Goal: Task Accomplishment & Management: Manage account settings

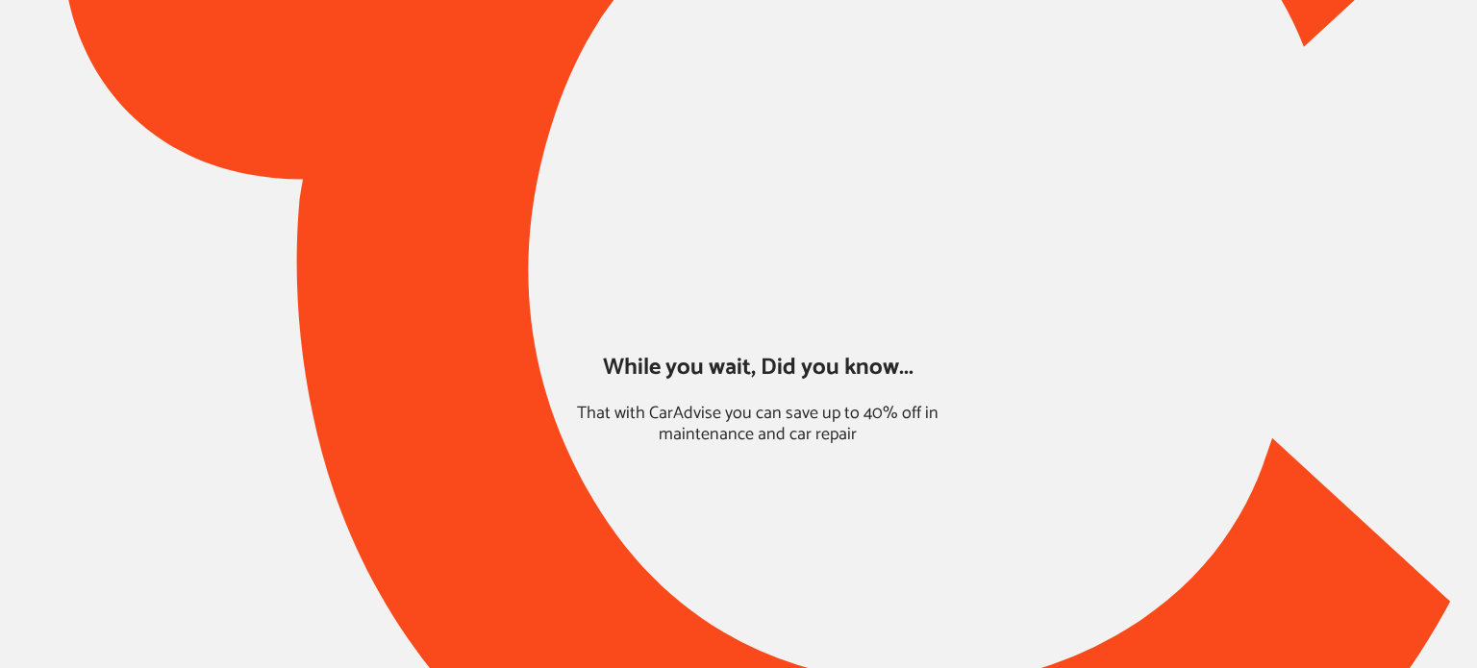
type input "*****"
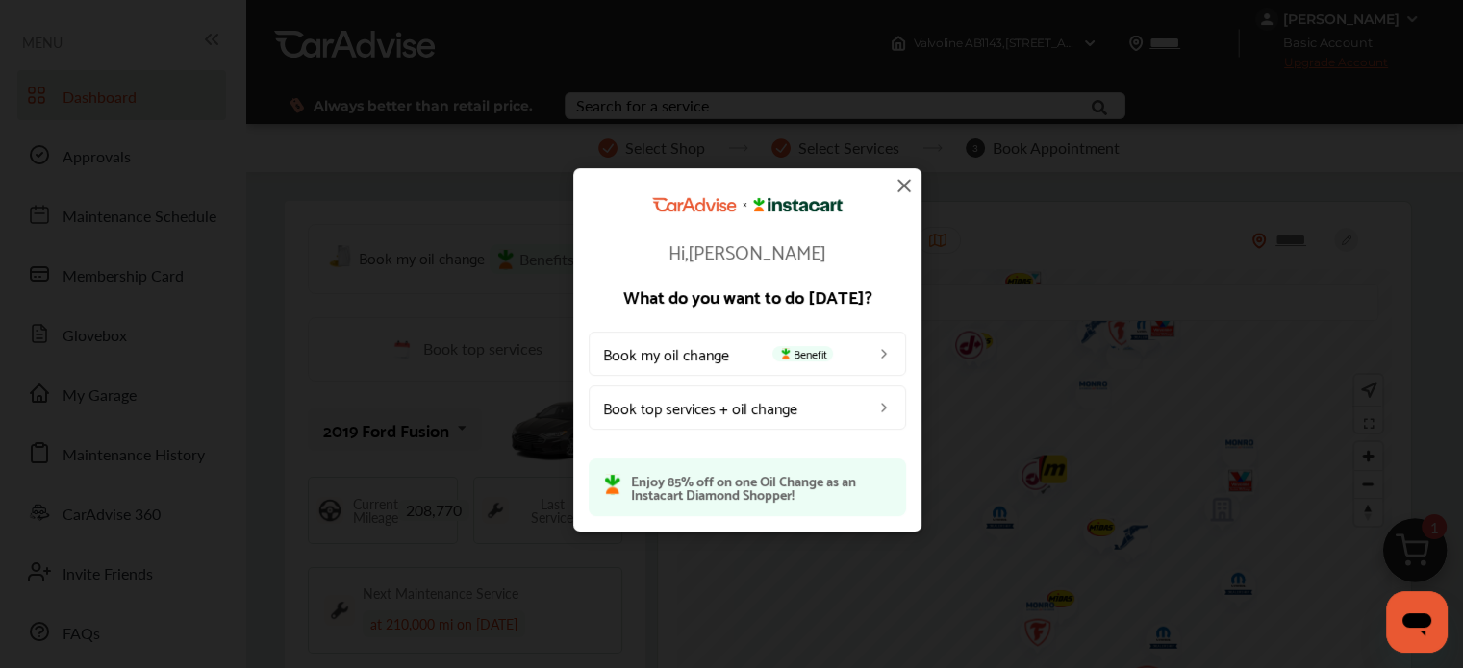
click at [904, 187] on img at bounding box center [903, 185] width 23 height 23
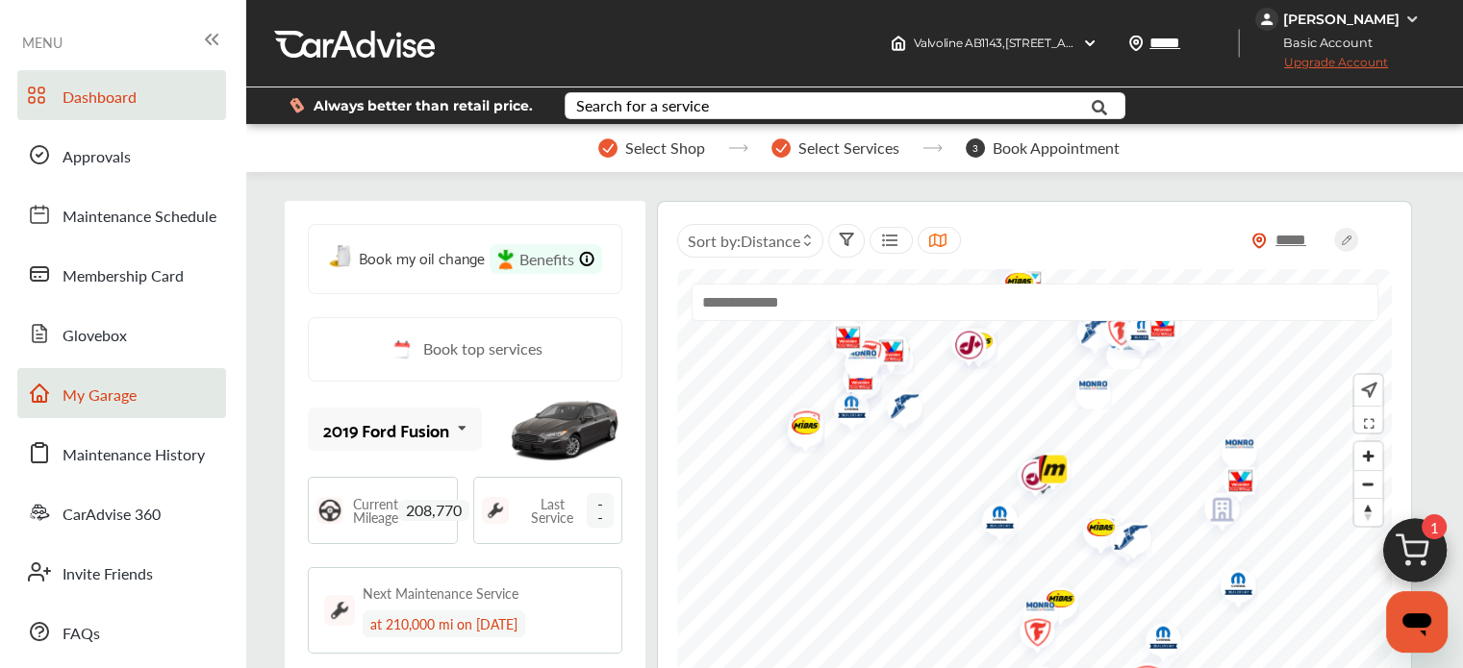
click at [127, 369] on link "My Garage" at bounding box center [121, 393] width 209 height 50
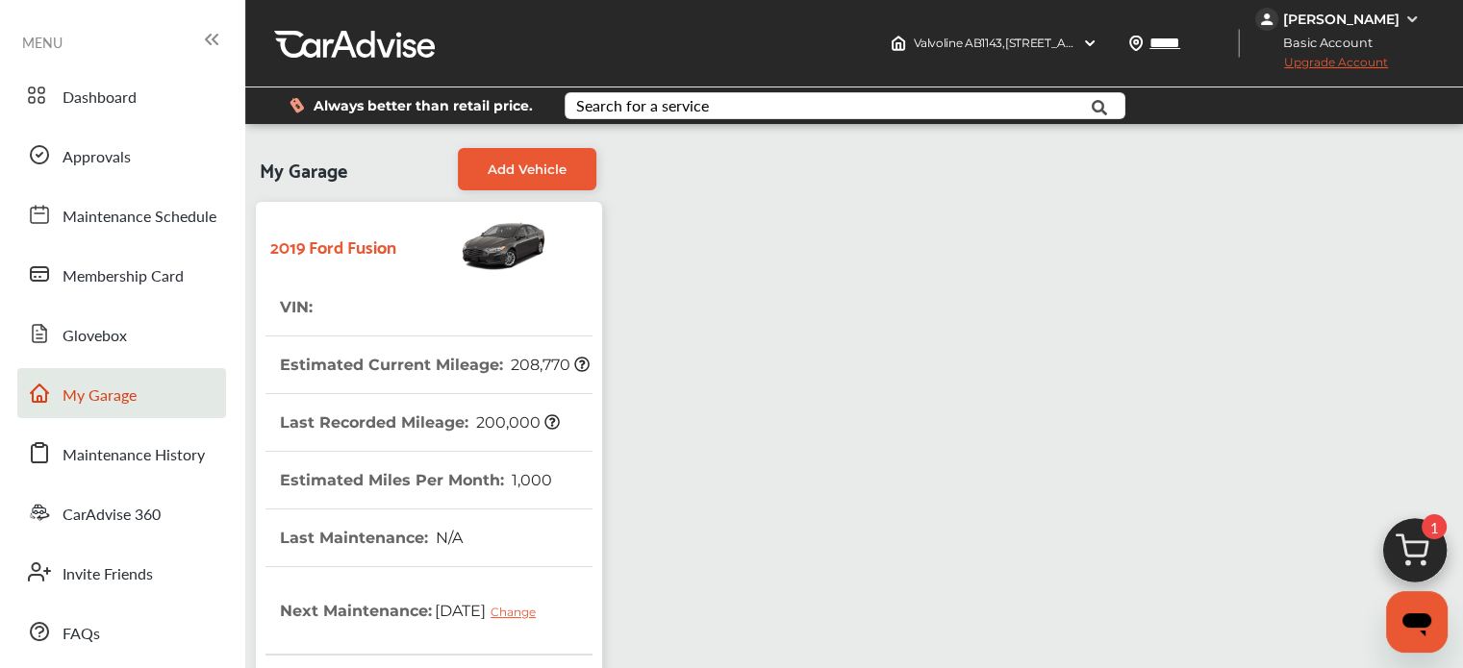
click at [1347, 14] on div "[PERSON_NAME]" at bounding box center [1341, 19] width 116 height 17
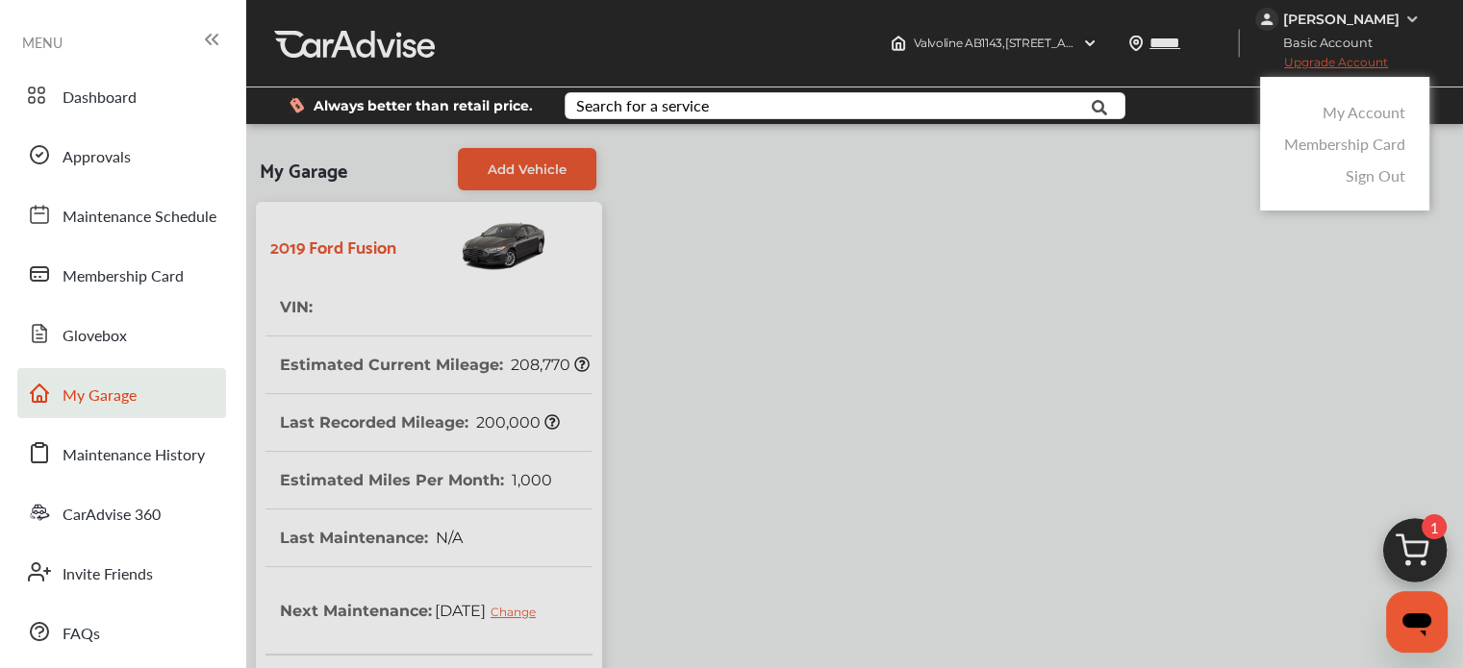
click at [1326, 118] on link "My Account" at bounding box center [1363, 112] width 83 height 22
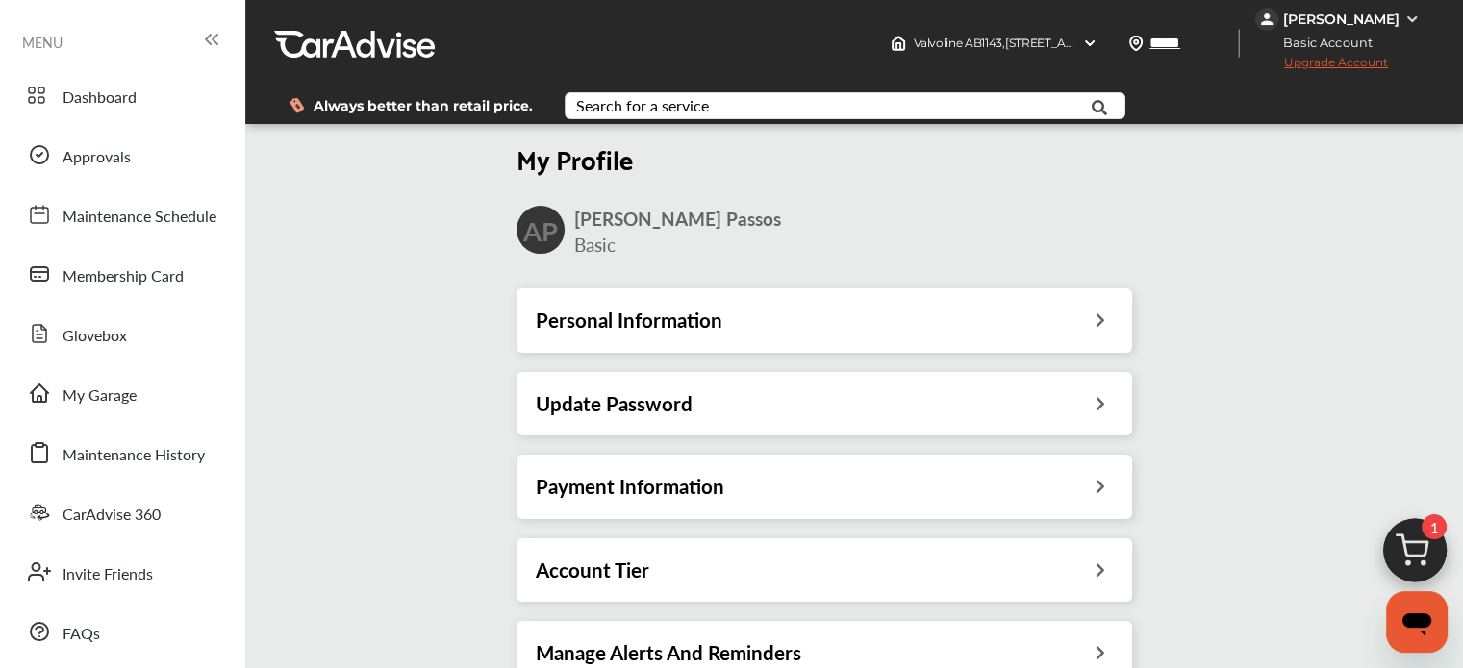
click at [831, 480] on div "Payment Information" at bounding box center [824, 486] width 577 height 25
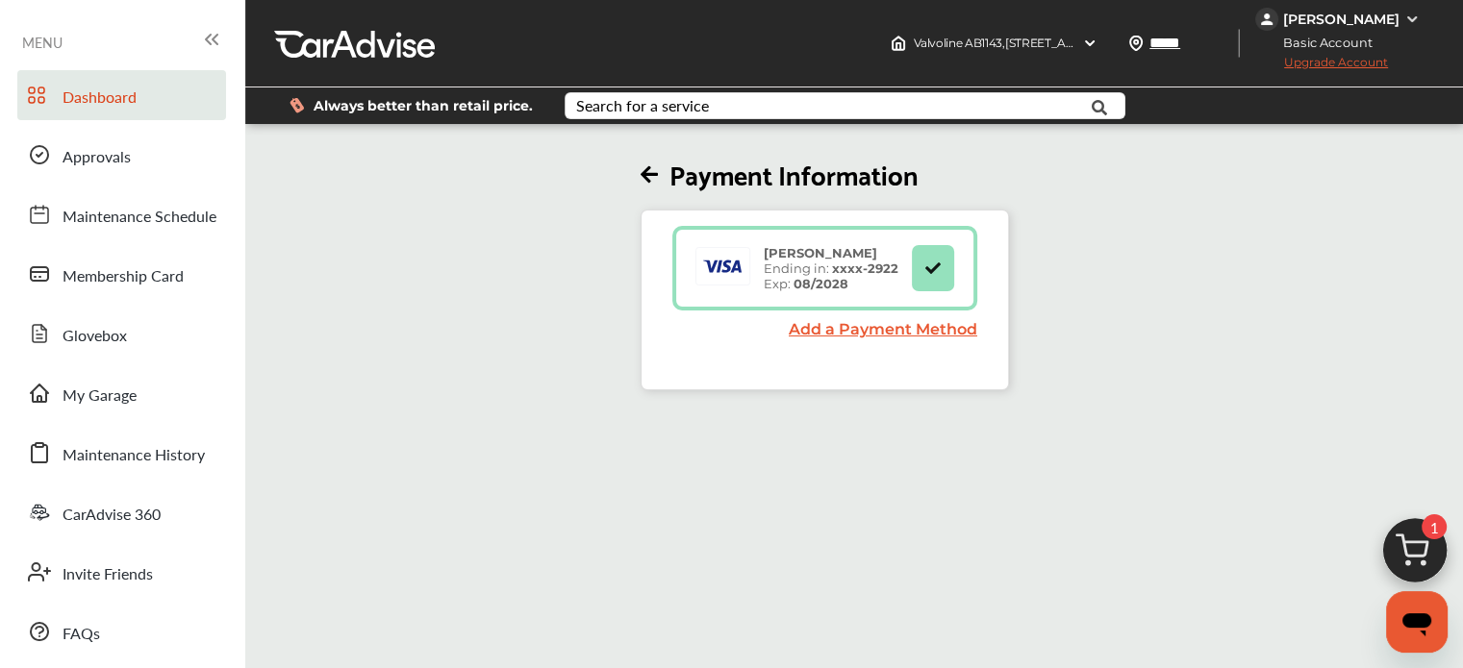
click at [77, 113] on link "Dashboard" at bounding box center [121, 95] width 209 height 50
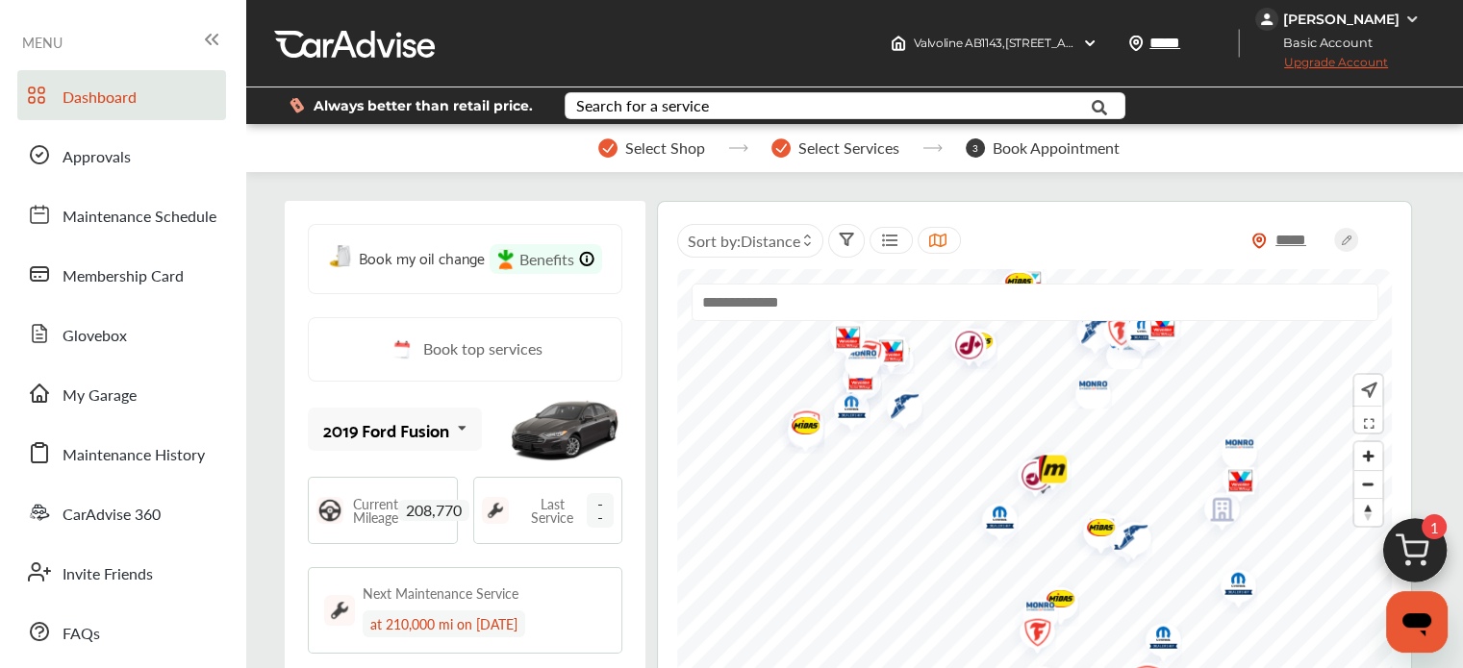
click at [1408, 562] on img at bounding box center [1414, 556] width 92 height 92
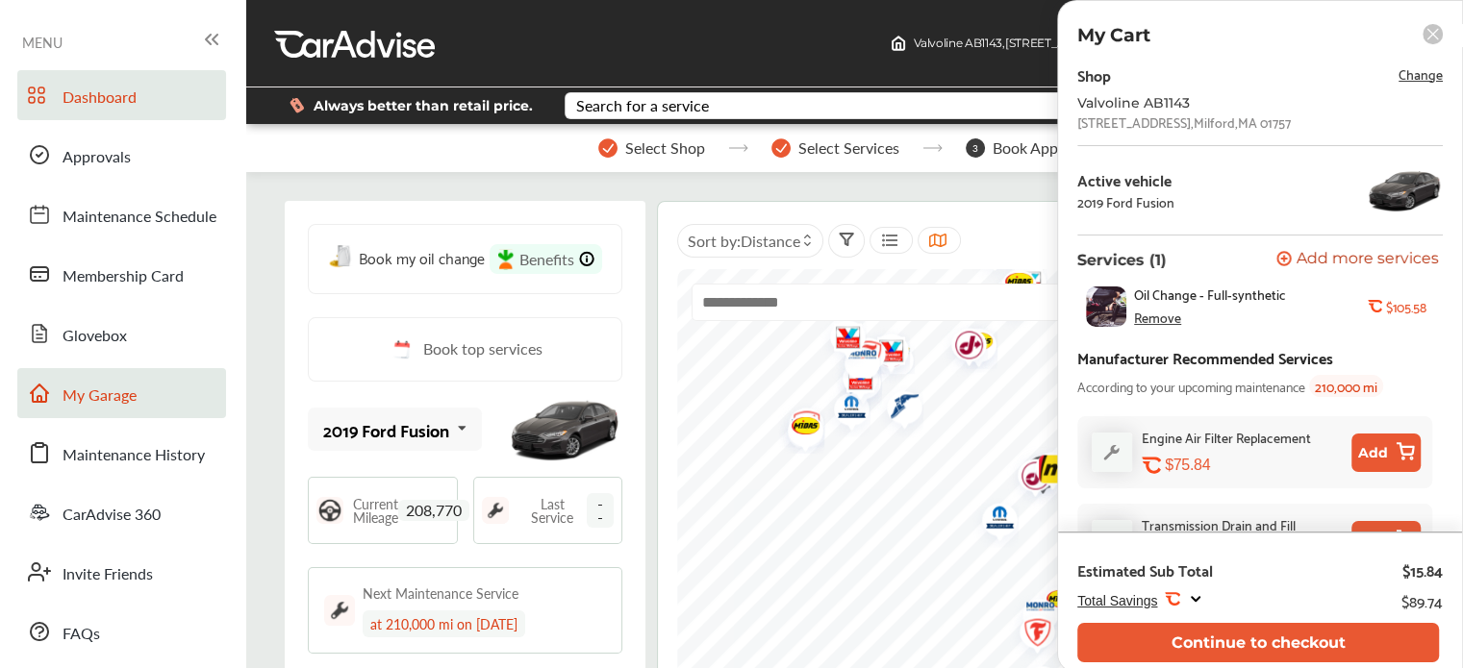
click at [52, 391] on span at bounding box center [39, 393] width 31 height 31
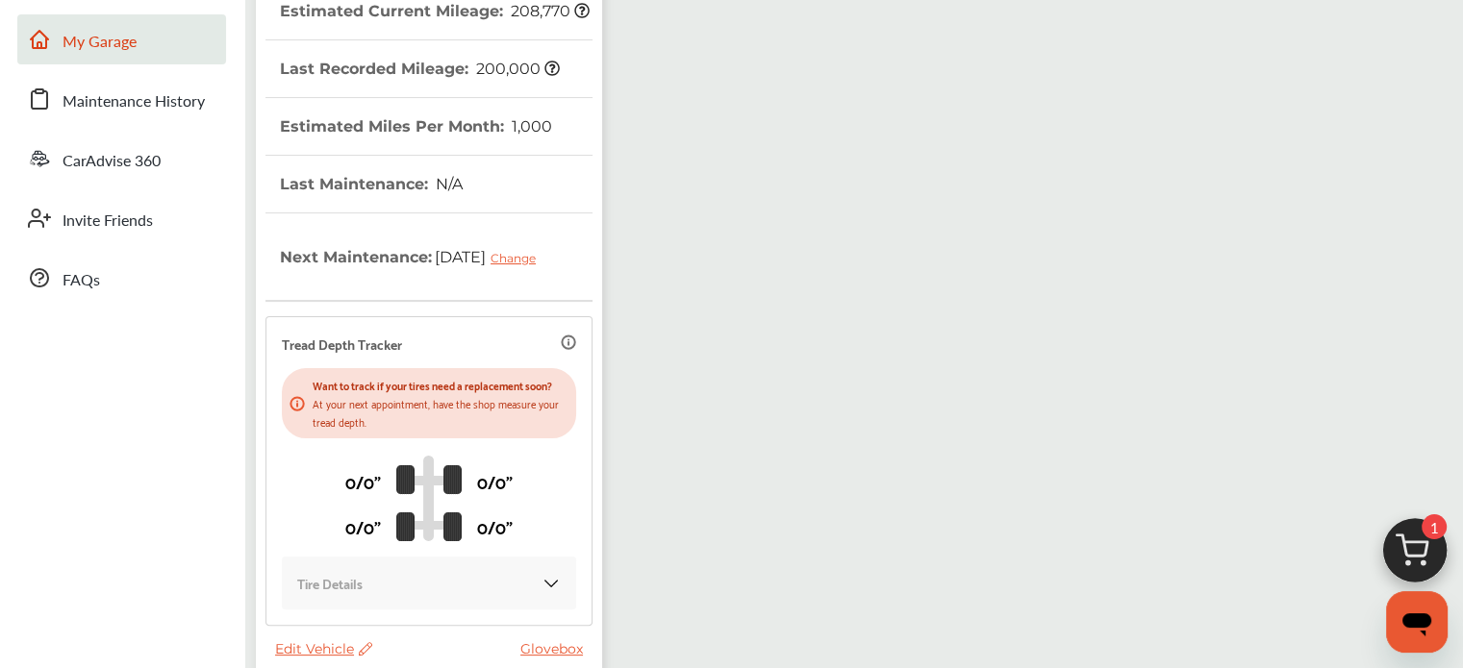
scroll to position [531, 0]
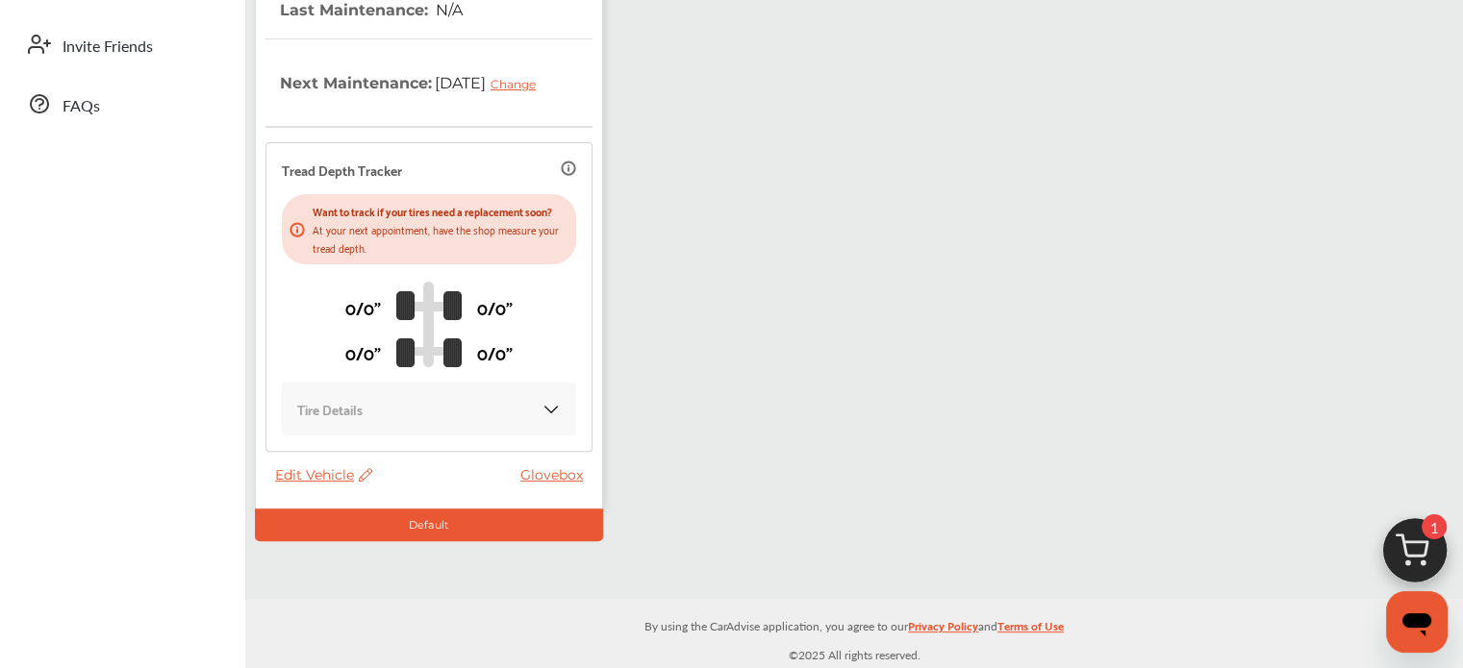
click at [347, 483] on span "Edit Vehicle" at bounding box center [323, 474] width 97 height 17
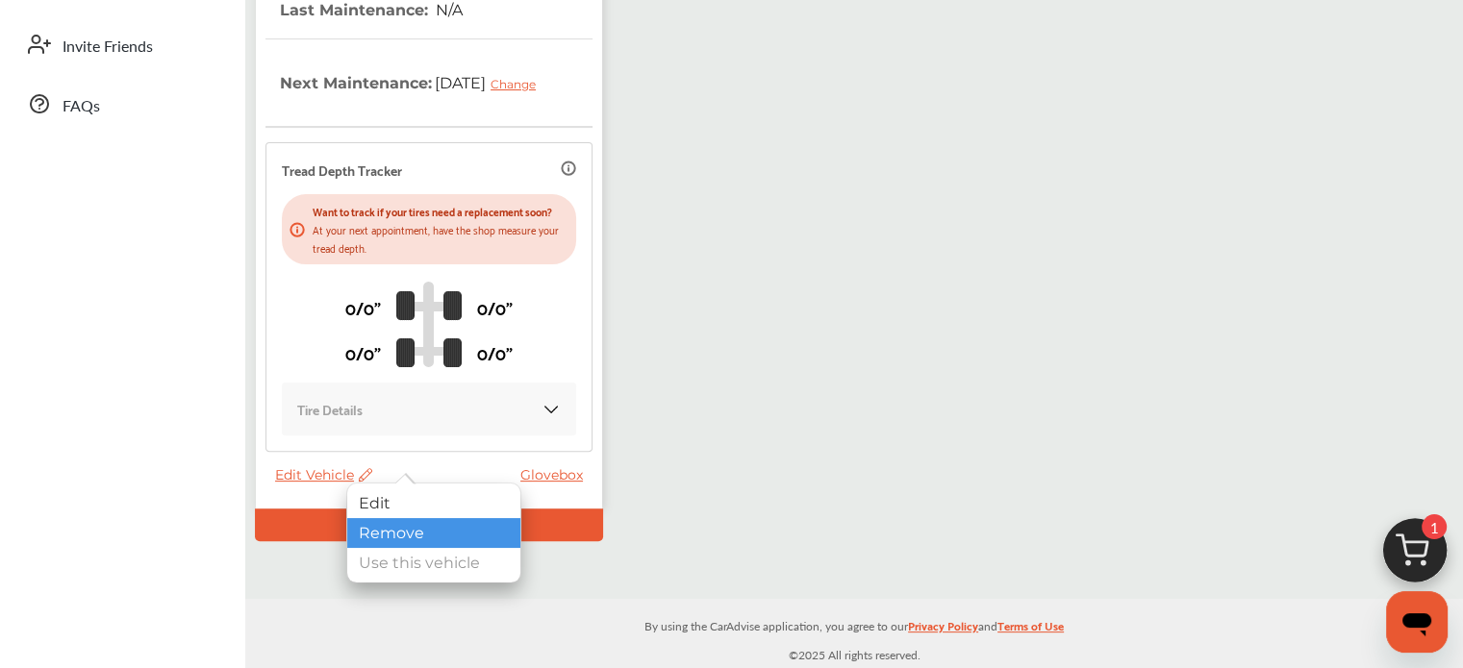
click at [383, 519] on div "Remove" at bounding box center [433, 533] width 173 height 30
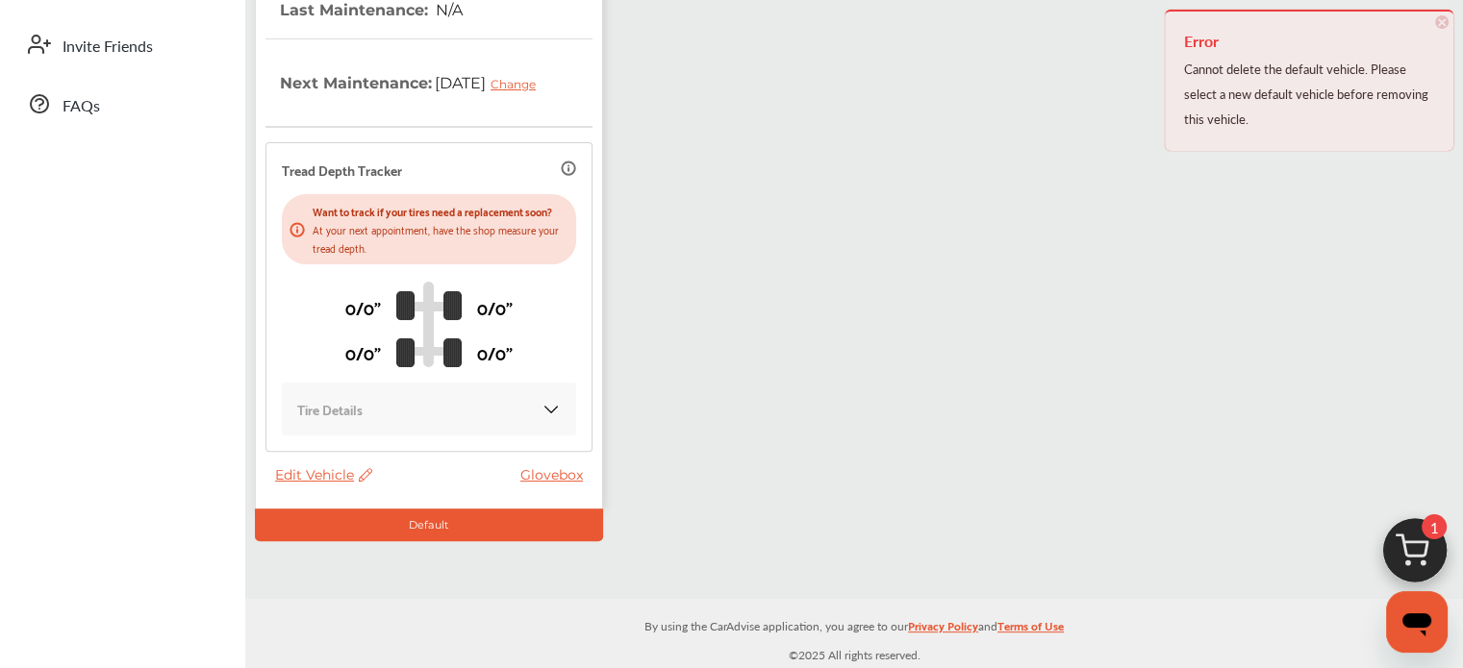
click at [277, 484] on span "Edit Vehicle" at bounding box center [323, 474] width 97 height 17
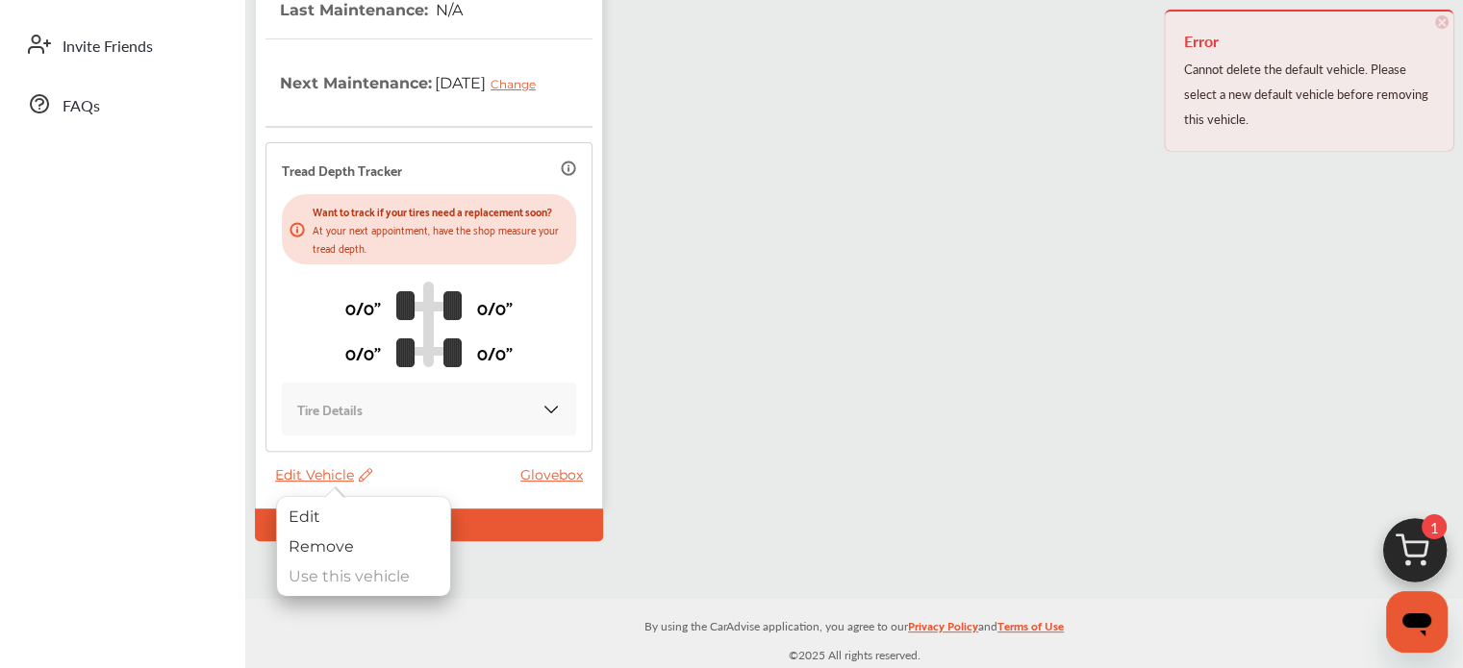
click at [323, 497] on div "Edit Remove Use this vehicle" at bounding box center [363, 546] width 173 height 99
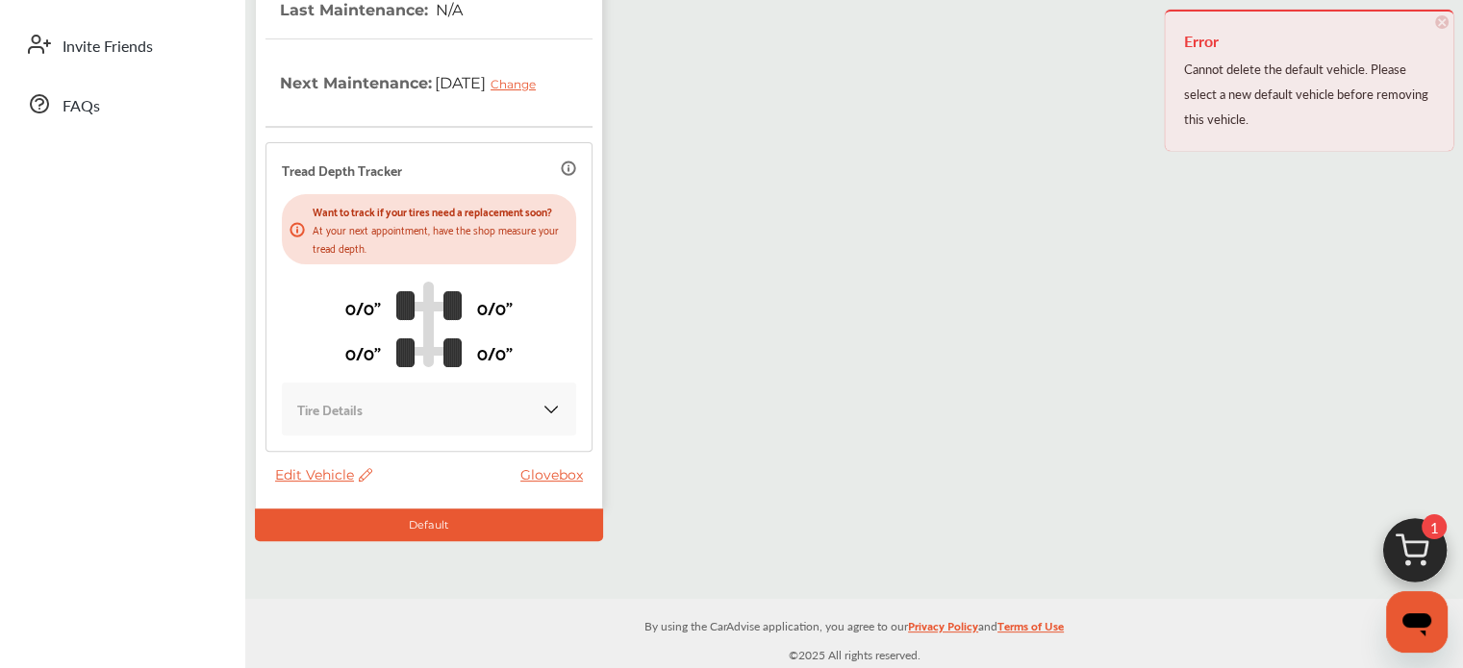
click at [299, 484] on span "Edit Vehicle" at bounding box center [323, 474] width 97 height 17
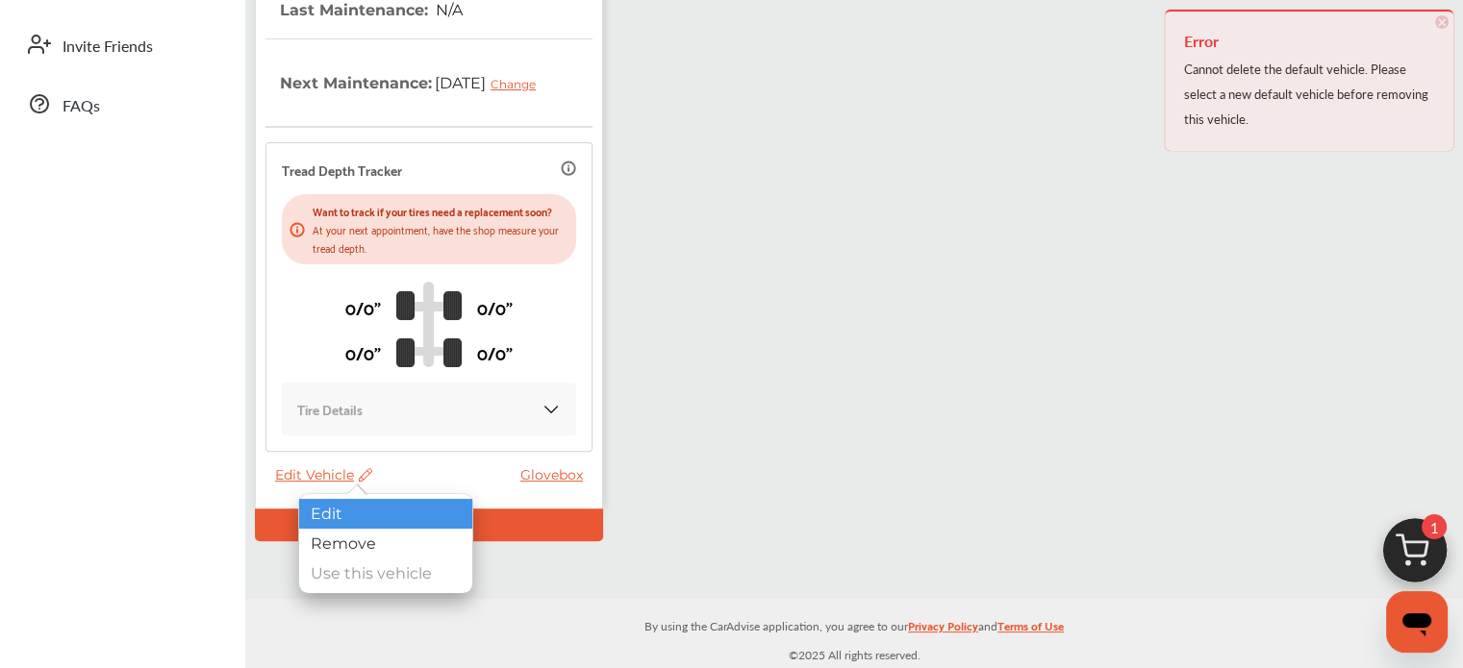
click at [308, 507] on div "Edit" at bounding box center [385, 514] width 173 height 30
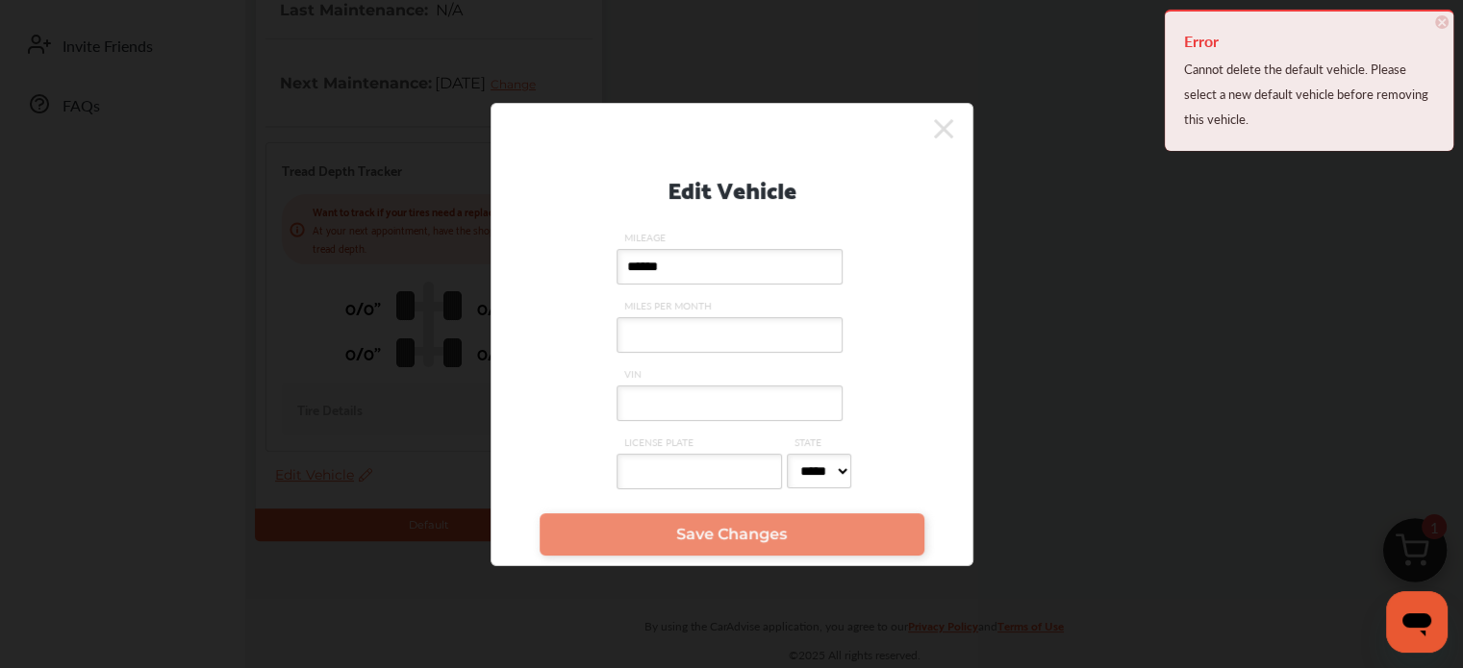
click at [665, 414] on input "VIN" at bounding box center [729, 404] width 226 height 36
paste input "**********"
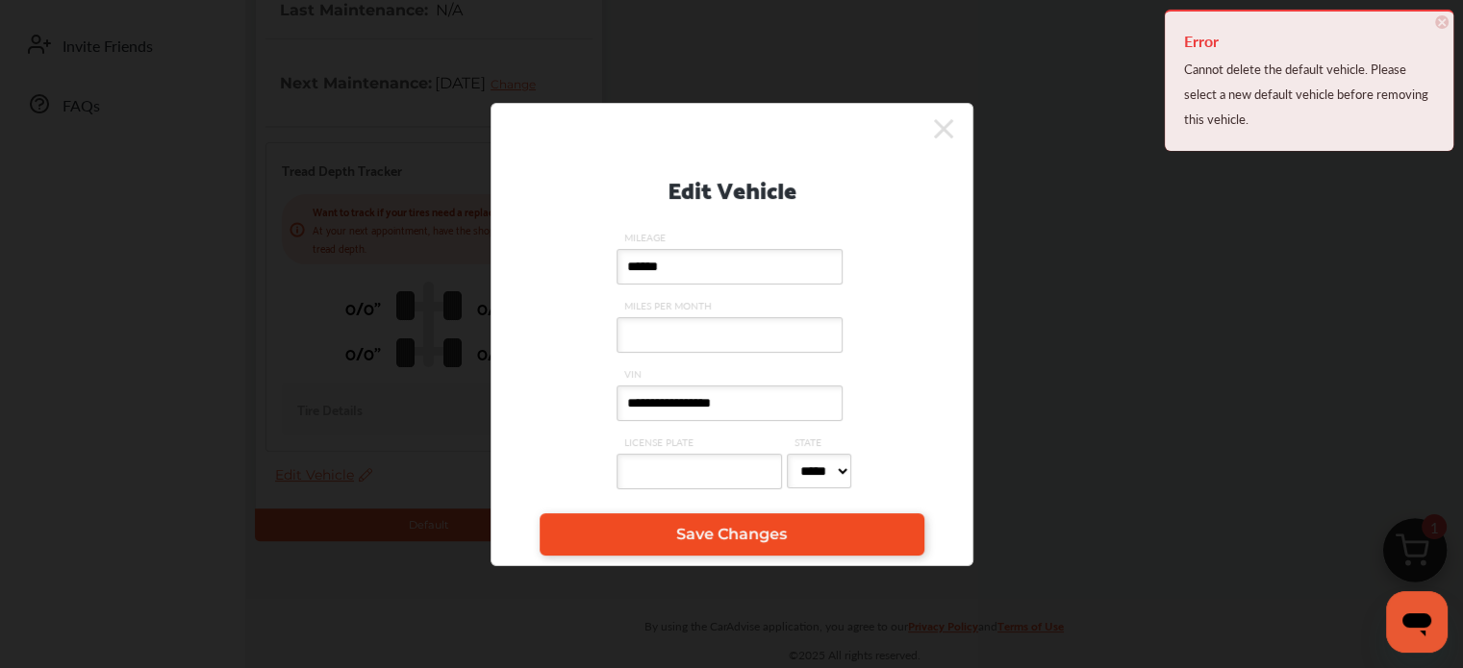
type input "**********"
click at [658, 518] on link "Save Changes" at bounding box center [731, 535] width 385 height 42
